Goal: Transaction & Acquisition: Obtain resource

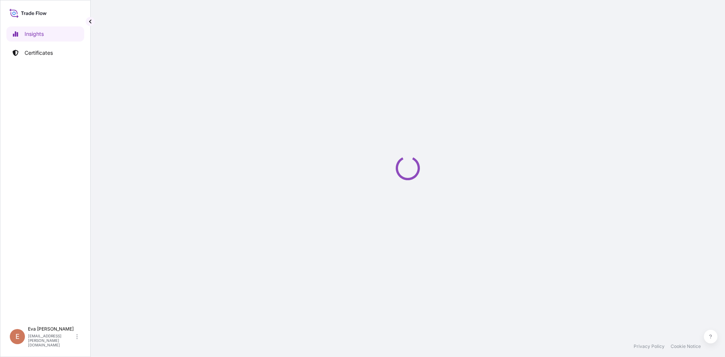
select select "2025"
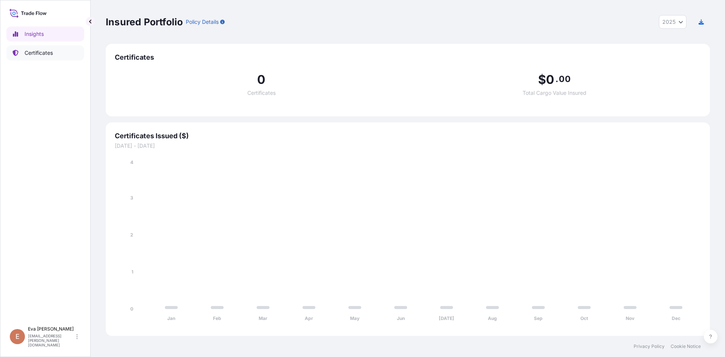
click at [37, 56] on p "Certificates" at bounding box center [39, 53] width 28 height 8
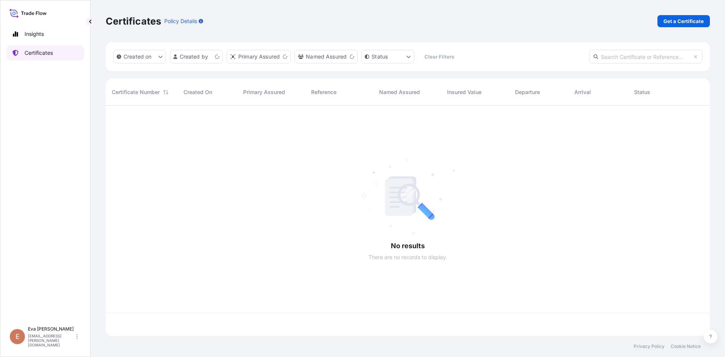
scroll to position [229, 599]
click at [678, 23] on p "Get a Certificate" at bounding box center [684, 21] width 40 height 8
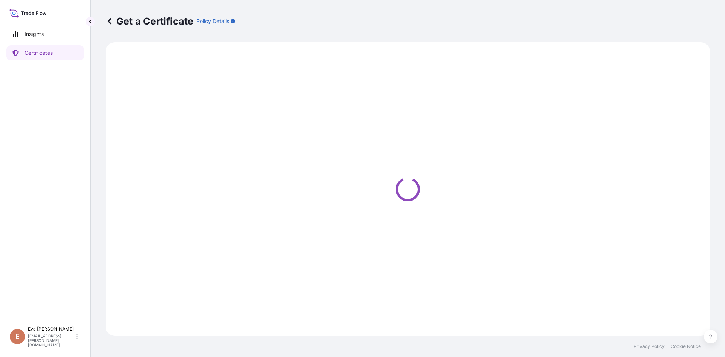
select select "Sea"
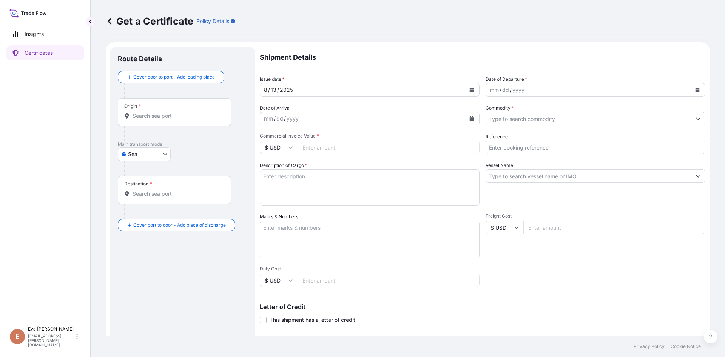
click at [187, 119] on input "Origin *" at bounding box center [177, 116] width 89 height 8
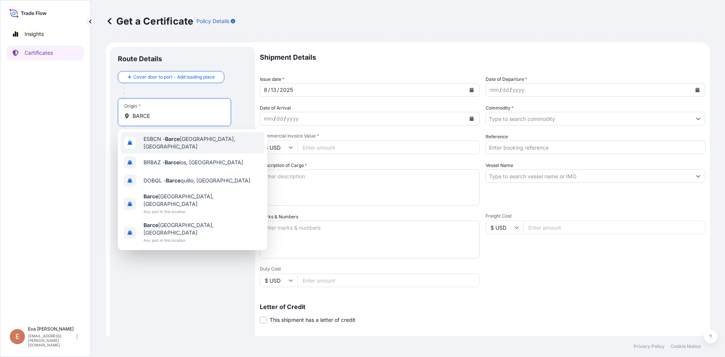
click at [167, 147] on div "ESBCN - [PERSON_NAME], [GEOGRAPHIC_DATA]" at bounding box center [193, 142] width 144 height 21
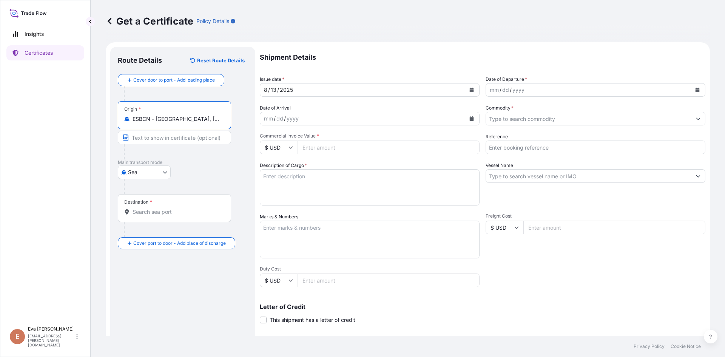
type input "ESBCN - [GEOGRAPHIC_DATA], [GEOGRAPHIC_DATA]"
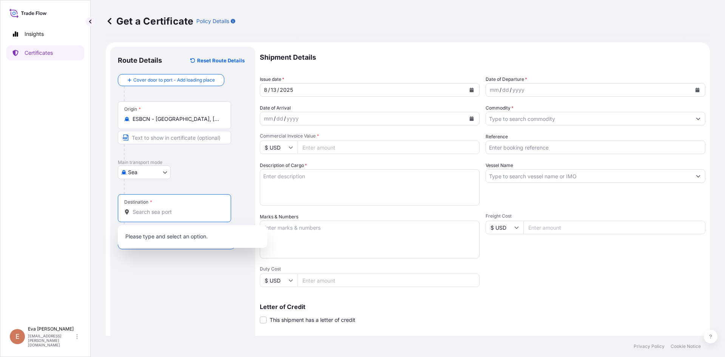
click at [158, 210] on input "Destination *" at bounding box center [177, 212] width 89 height 8
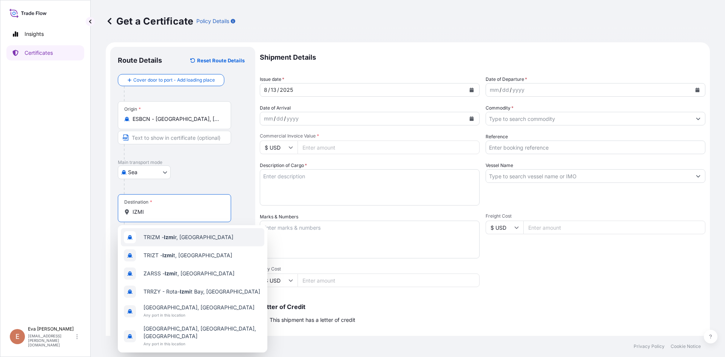
click at [160, 240] on span "TRIZM - Izmi r, [GEOGRAPHIC_DATA]" at bounding box center [189, 238] width 90 height 8
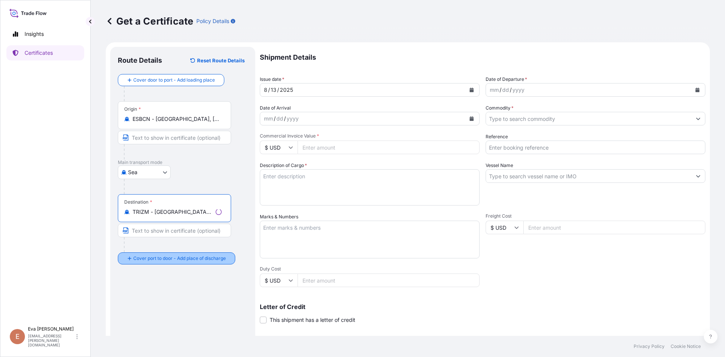
type input "TRIZM - [GEOGRAPHIC_DATA], [GEOGRAPHIC_DATA]"
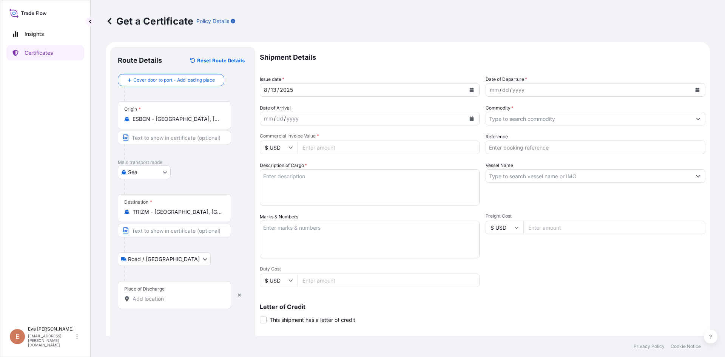
click at [159, 301] on input "Place of Discharge" at bounding box center [177, 299] width 89 height 8
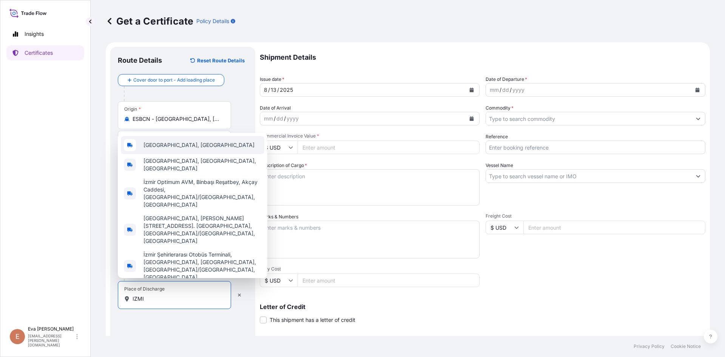
click at [181, 154] on div "[GEOGRAPHIC_DATA], [GEOGRAPHIC_DATA]" at bounding box center [193, 145] width 144 height 18
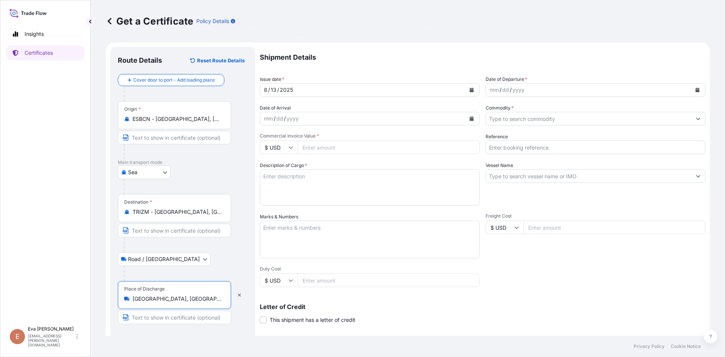
type input "[GEOGRAPHIC_DATA], [GEOGRAPHIC_DATA]"
click at [571, 90] on div "mm / dd / yyyy" at bounding box center [589, 90] width 206 height 14
click at [696, 91] on icon "Calendar" at bounding box center [698, 90] width 4 height 5
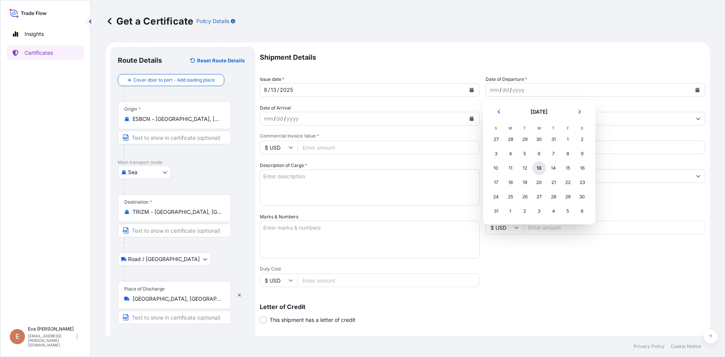
click at [538, 170] on div "13" at bounding box center [540, 168] width 14 height 14
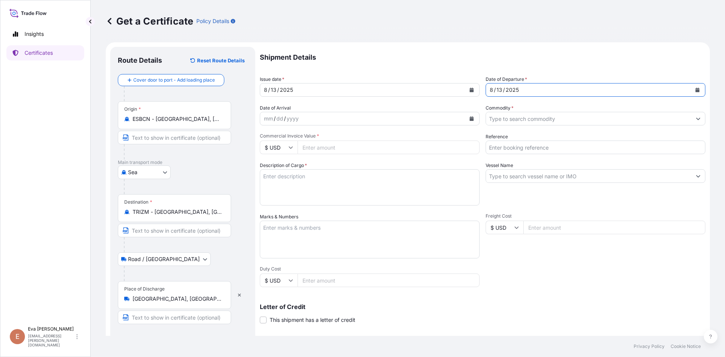
click at [525, 119] on input "Commodity *" at bounding box center [589, 119] width 206 height 14
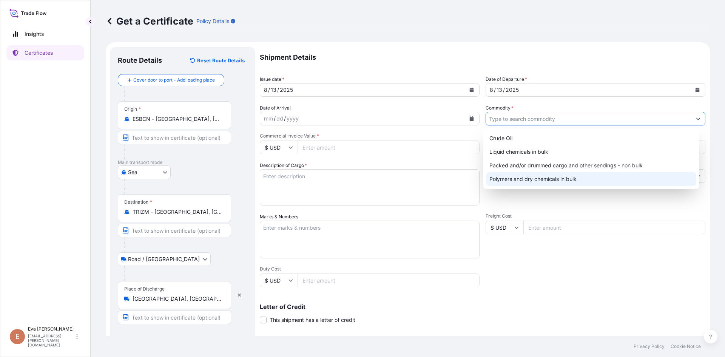
click at [545, 177] on div "Polymers and dry chemicals in bulk" at bounding box center [592, 179] width 210 height 14
type input "Polymers and dry chemicals in bulk"
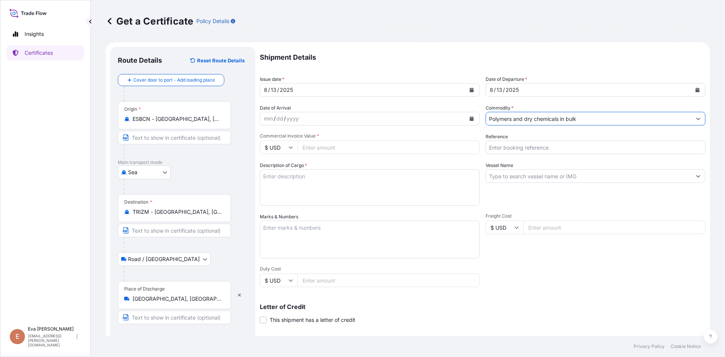
click at [292, 149] on icon at bounding box center [291, 147] width 5 height 5
click at [280, 169] on div "€ EUR" at bounding box center [279, 168] width 32 height 14
type input "€ EUR"
click at [322, 148] on input "Commercial Invoice Value *" at bounding box center [389, 148] width 182 height 14
click at [320, 150] on input "3907819" at bounding box center [389, 148] width 182 height 14
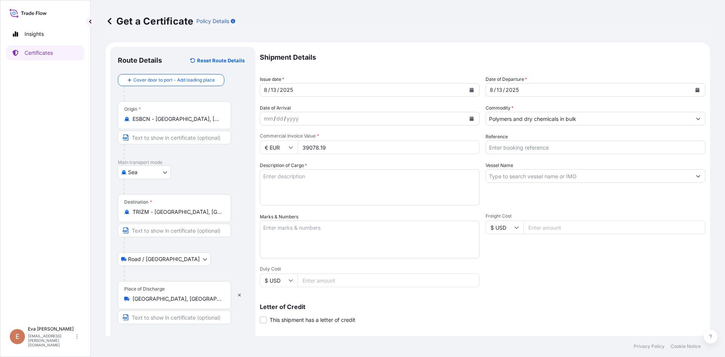
type input "39078.19"
click at [511, 146] on input "Reference" at bounding box center [596, 148] width 220 height 14
type input "1625203702"
click at [434, 175] on textarea "Description of Cargo *" at bounding box center [370, 187] width 220 height 36
type textarea "1X20 BULK"
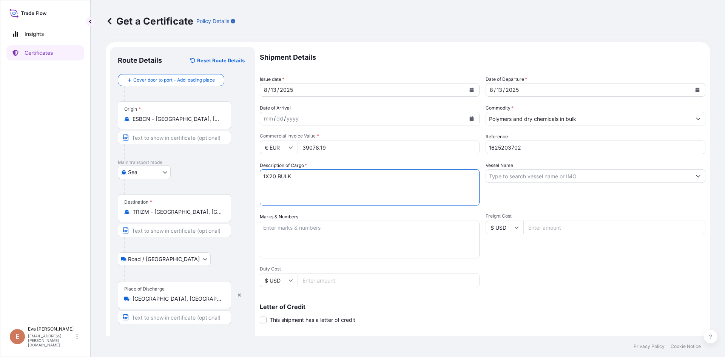
click at [518, 177] on input "Vessel Name" at bounding box center [589, 176] width 206 height 14
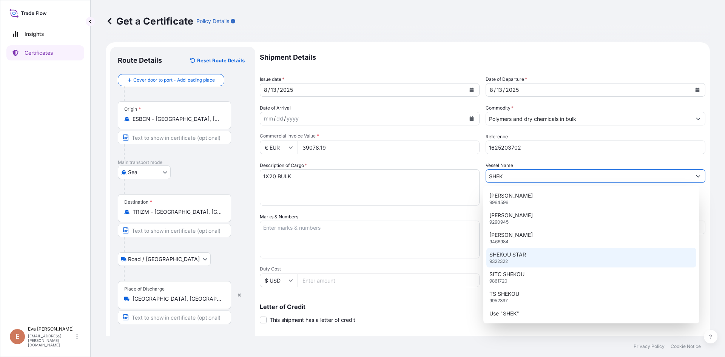
click at [505, 255] on p "SHEKOU STAR" at bounding box center [508, 255] width 37 height 8
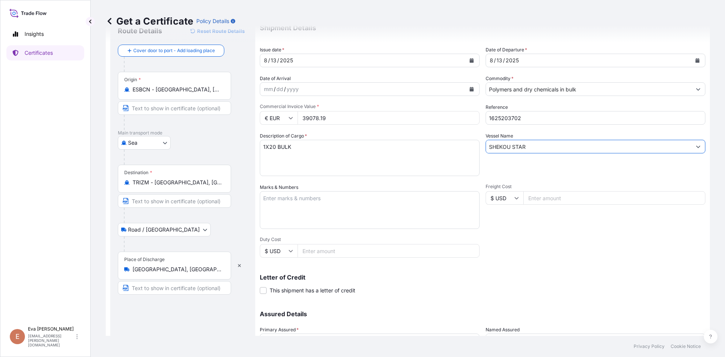
scroll to position [76, 0]
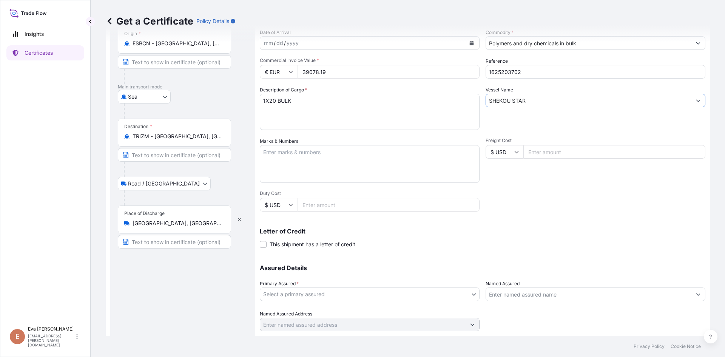
type input "SHEKOU STAR"
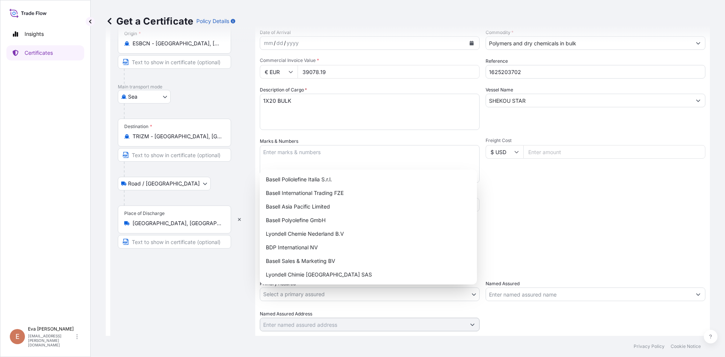
click at [330, 297] on body "105 options available. 6 options available. 7 options available. 1 option avail…" at bounding box center [362, 178] width 725 height 357
click at [310, 263] on div "Basell Sales & Marketing BV" at bounding box center [368, 261] width 211 height 14
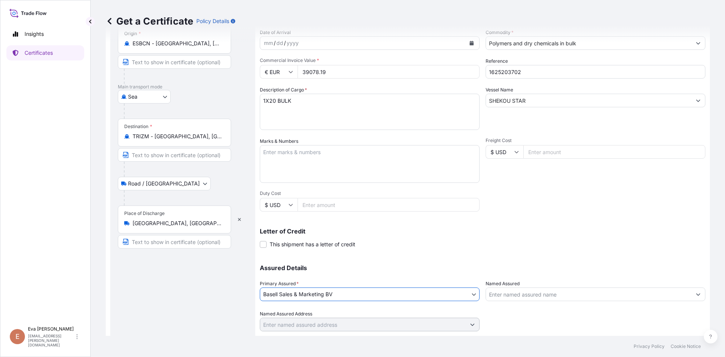
click at [519, 294] on input "Named Assured" at bounding box center [589, 295] width 206 height 14
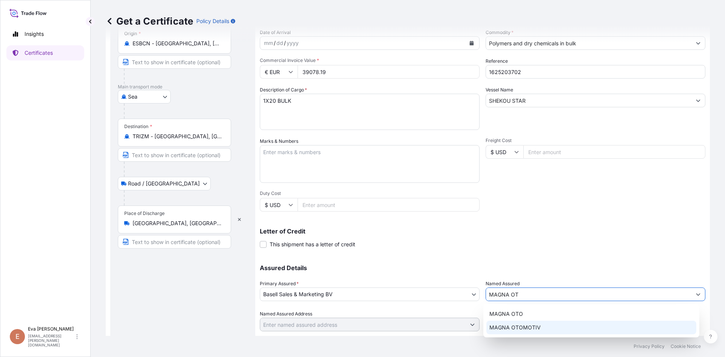
click at [511, 327] on span "MAGNA OTOMOTIV" at bounding box center [515, 328] width 51 height 8
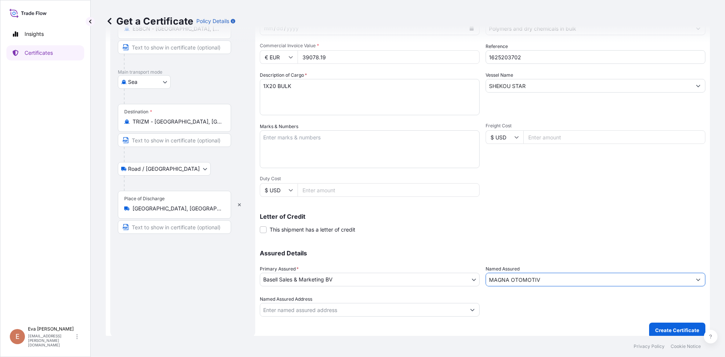
scroll to position [97, 0]
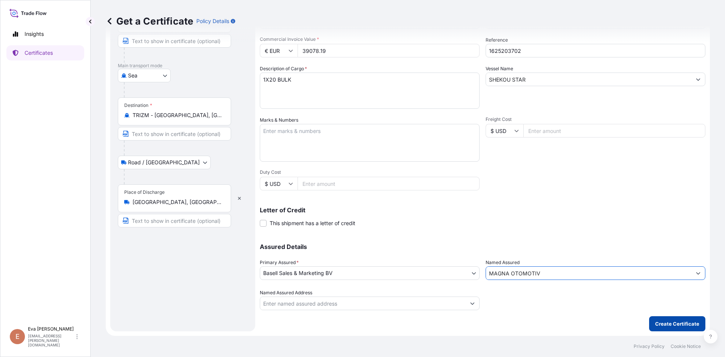
type input "MAGNA OTOMOTIV"
click at [676, 327] on p "Create Certificate" at bounding box center [678, 324] width 44 height 8
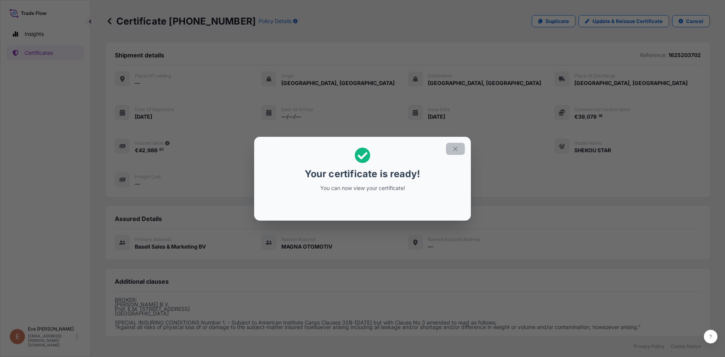
click at [452, 148] on icon "button" at bounding box center [455, 148] width 7 height 7
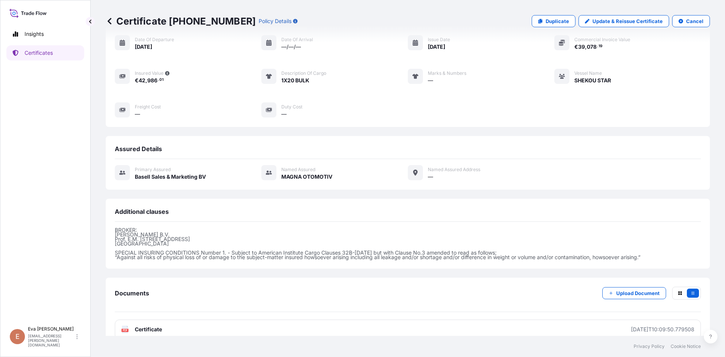
scroll to position [82, 0]
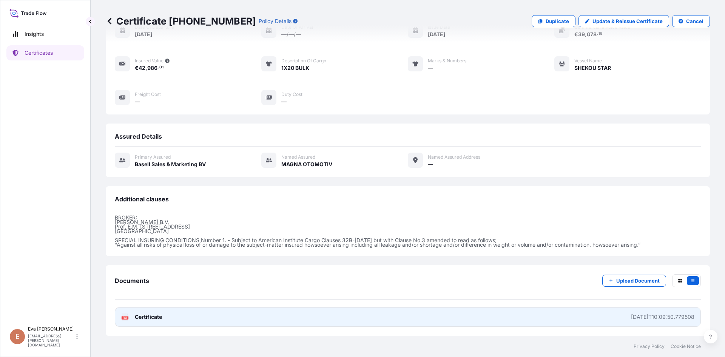
click at [128, 315] on icon at bounding box center [125, 317] width 6 height 8
